Goal: Task Accomplishment & Management: Use online tool/utility

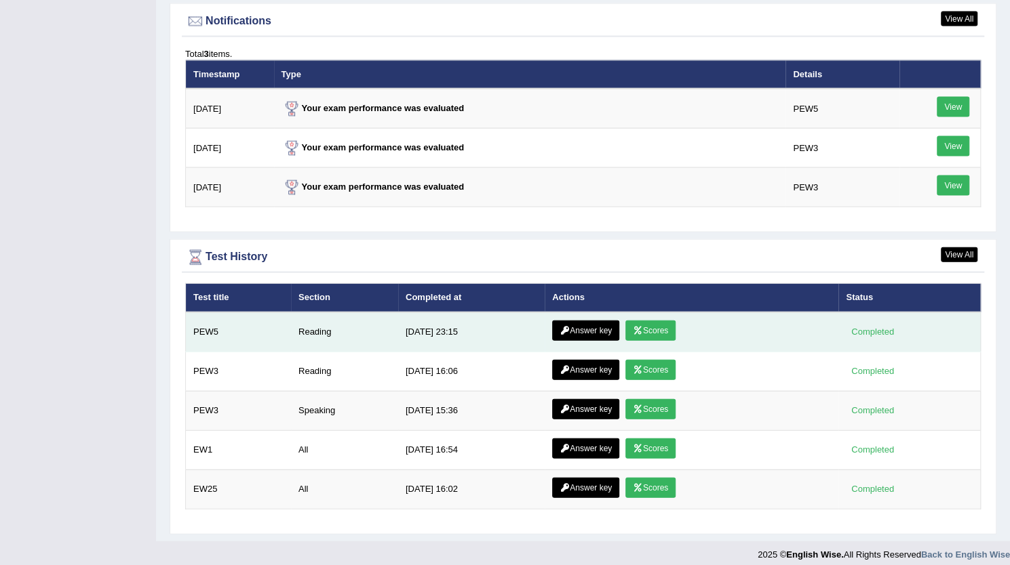
click at [595, 321] on link "Answer key" at bounding box center [585, 331] width 67 height 20
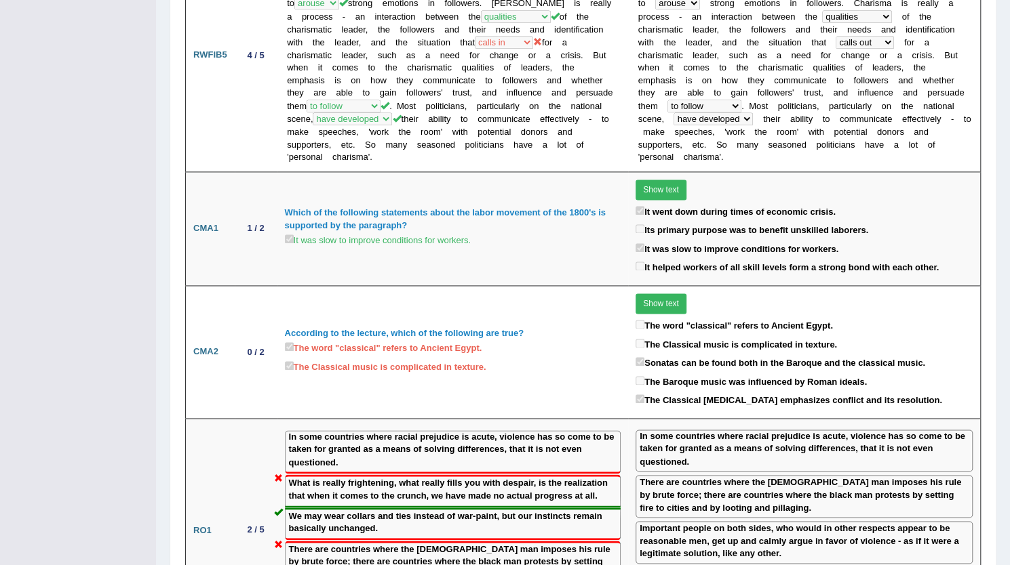
scroll to position [1051, 0]
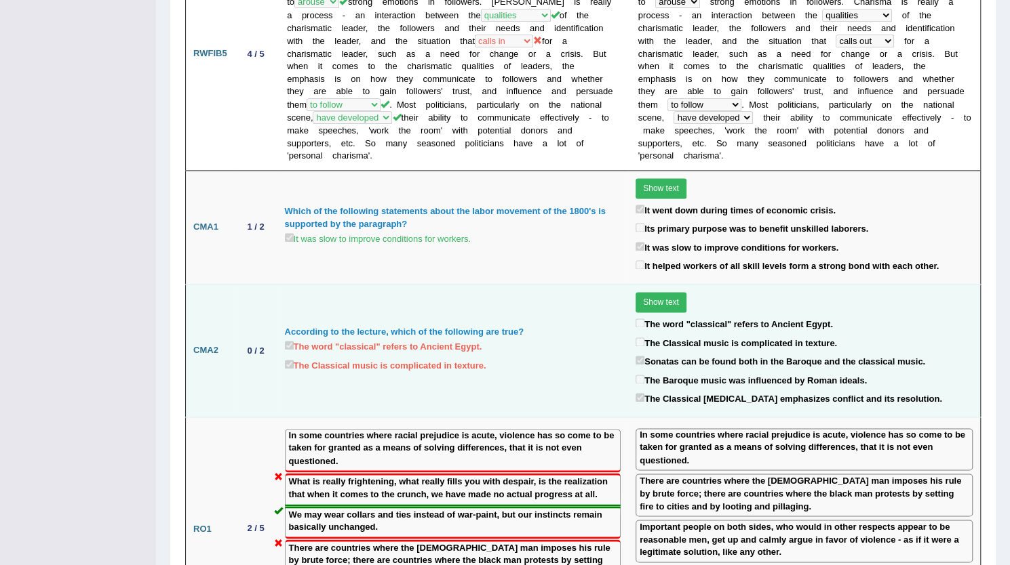
click at [660, 292] on button "Show text" at bounding box center [660, 302] width 51 height 20
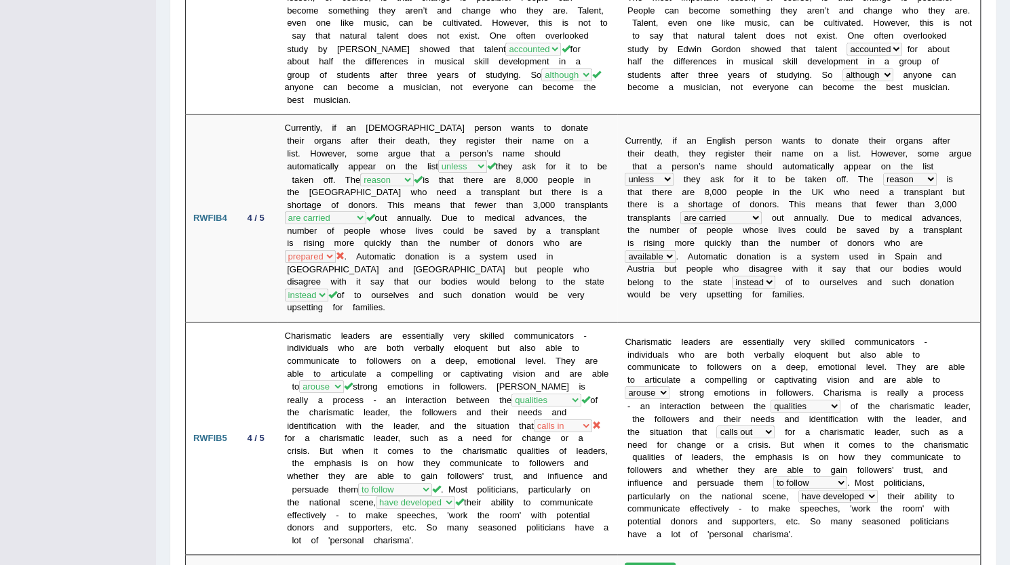
scroll to position [0, 0]
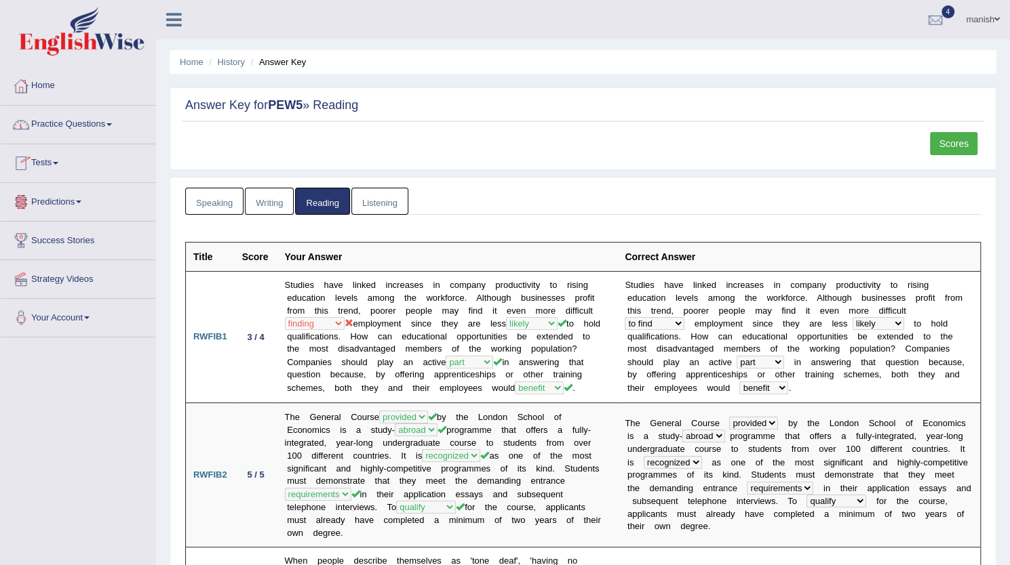
click at [50, 163] on link "Tests" at bounding box center [78, 161] width 155 height 34
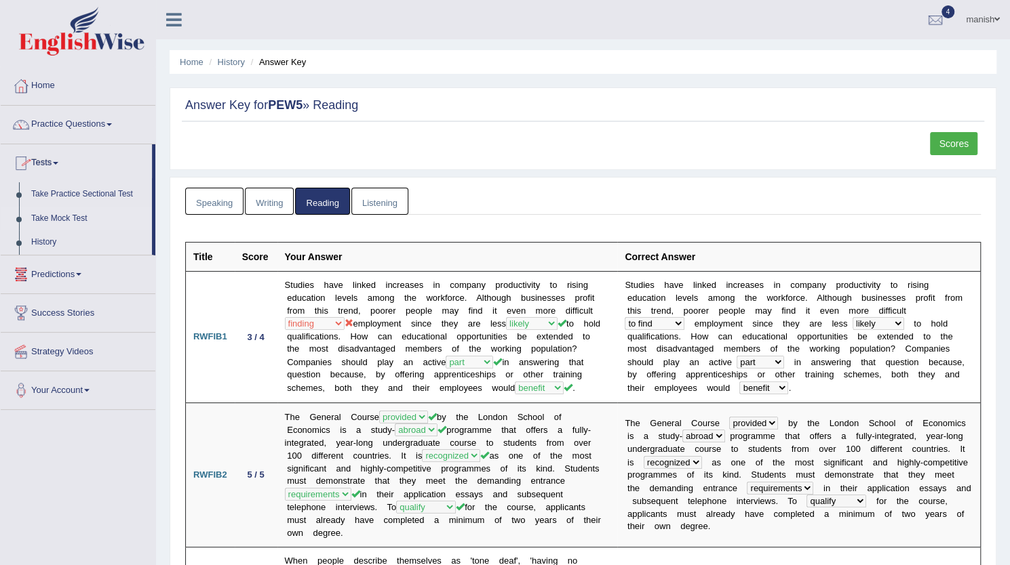
click at [56, 215] on link "Take Mock Test" at bounding box center [88, 219] width 127 height 24
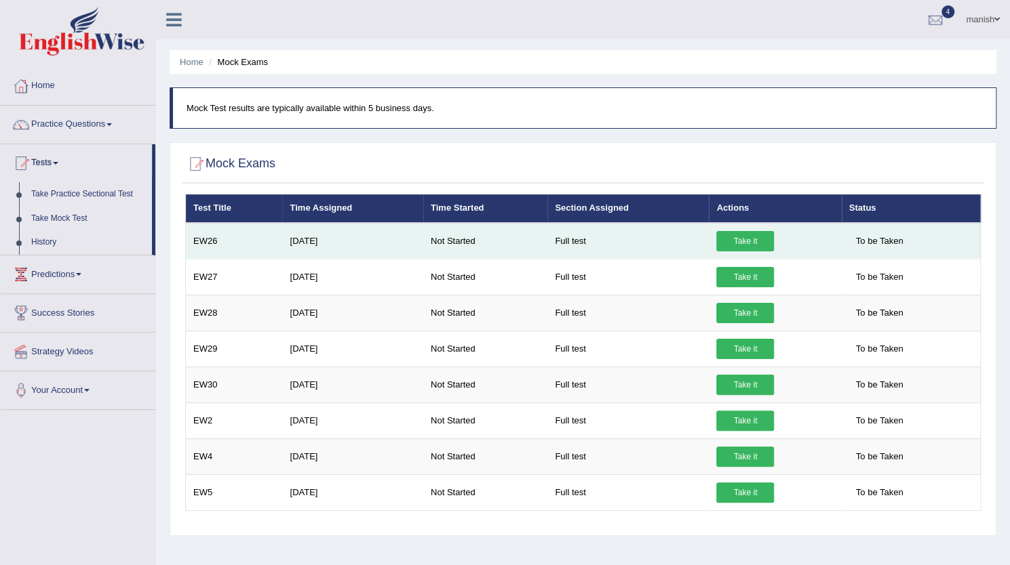
click at [762, 237] on link "Take it" at bounding box center [745, 241] width 58 height 20
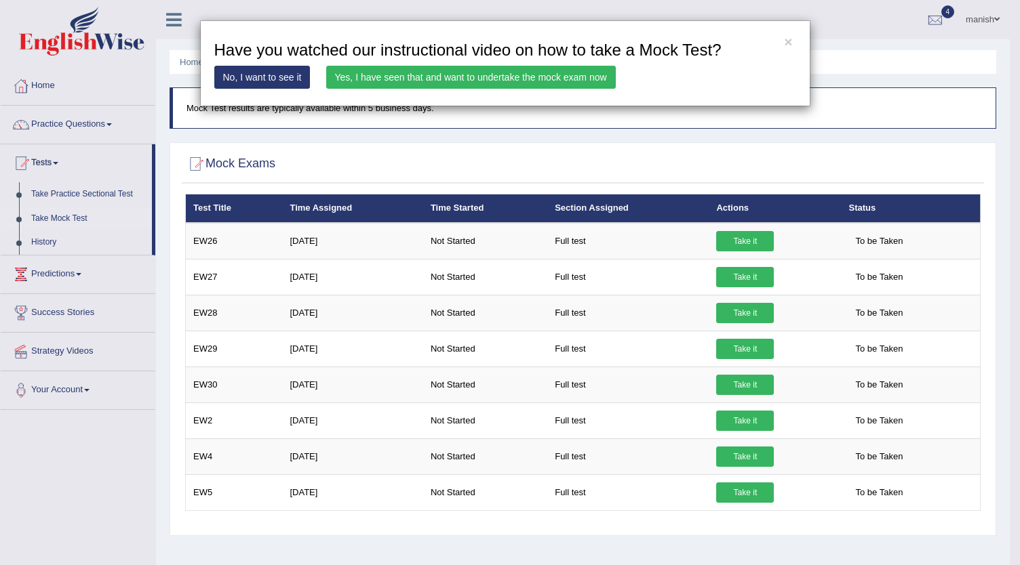
click at [471, 78] on link "Yes, I have seen that and want to undertake the mock exam now" at bounding box center [471, 77] width 290 height 23
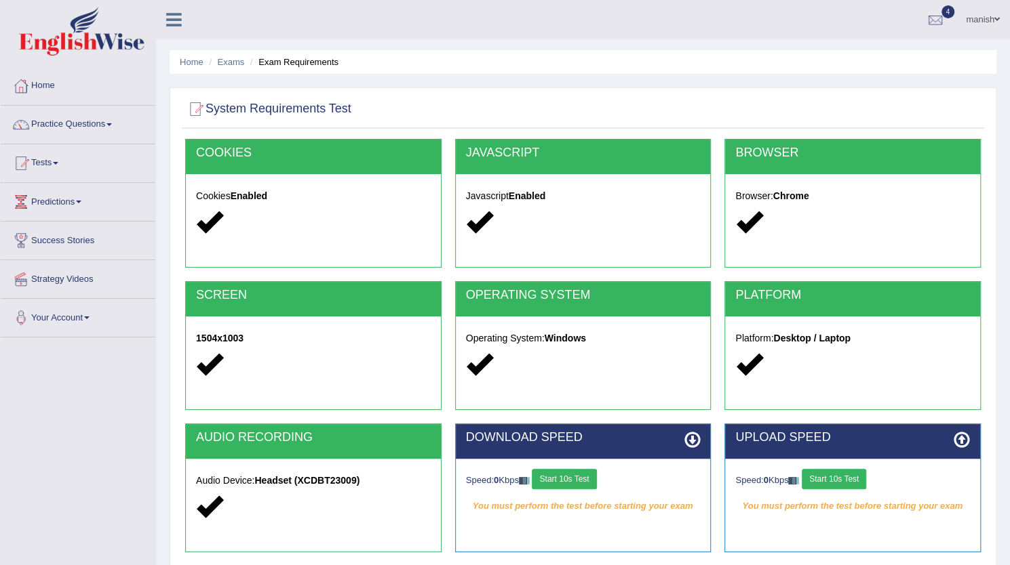
scroll to position [146, 0]
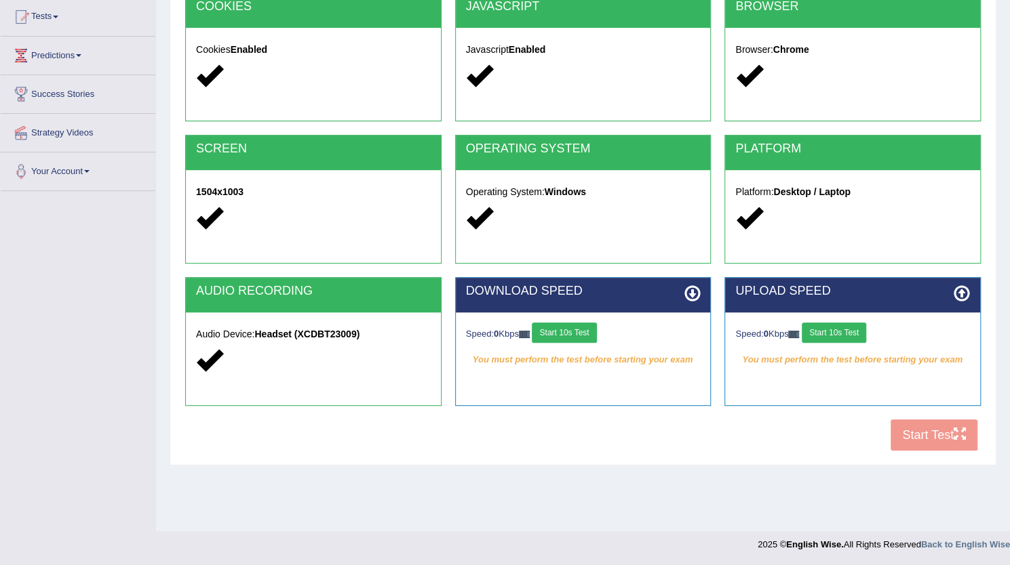
click at [580, 338] on button "Start 10s Test" at bounding box center [564, 333] width 64 height 20
click at [846, 327] on button "Start 10s Test" at bounding box center [833, 333] width 64 height 20
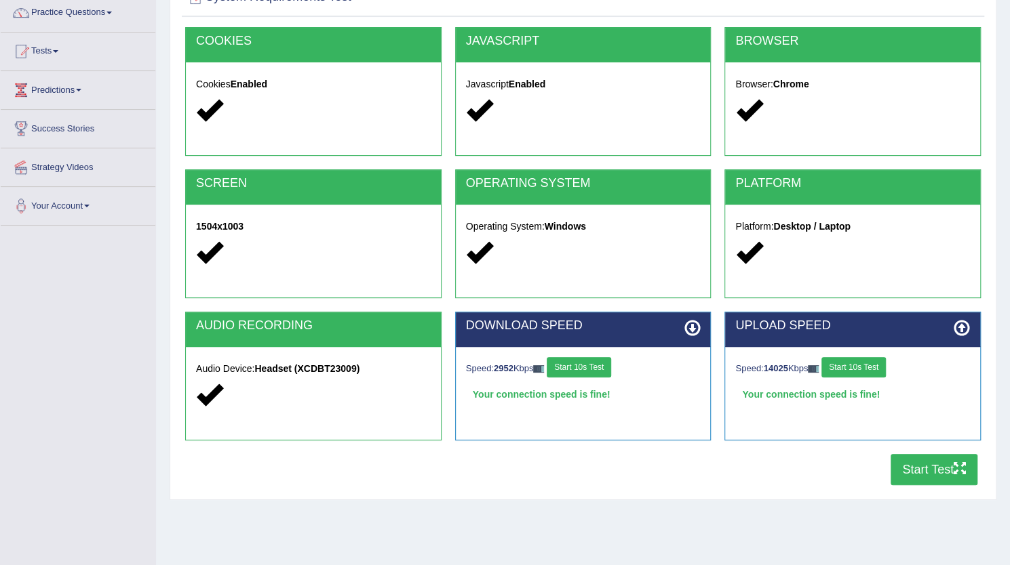
scroll to position [113, 0]
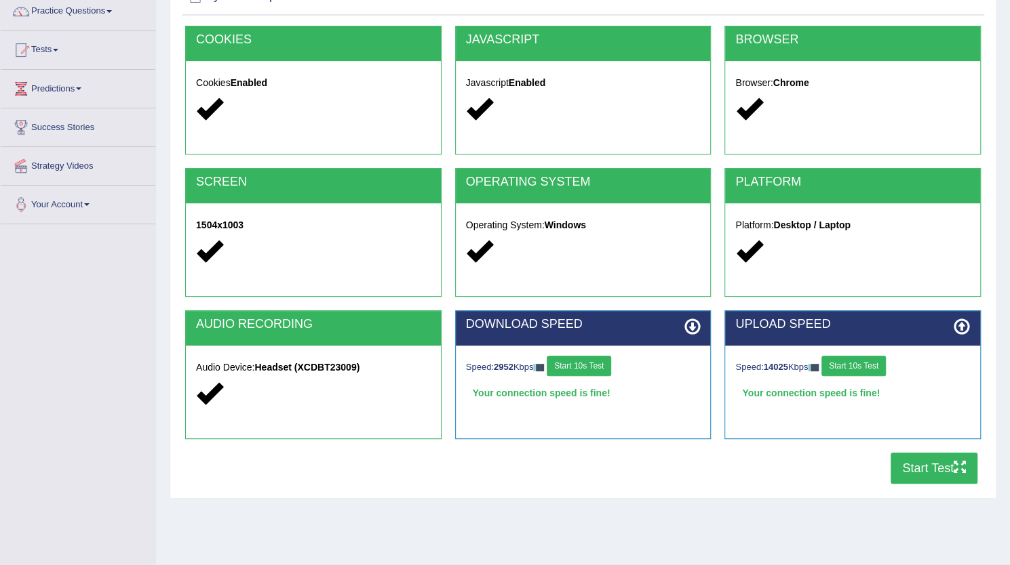
click at [941, 473] on button "Start Test" at bounding box center [933, 468] width 87 height 31
